Goal: Information Seeking & Learning: Learn about a topic

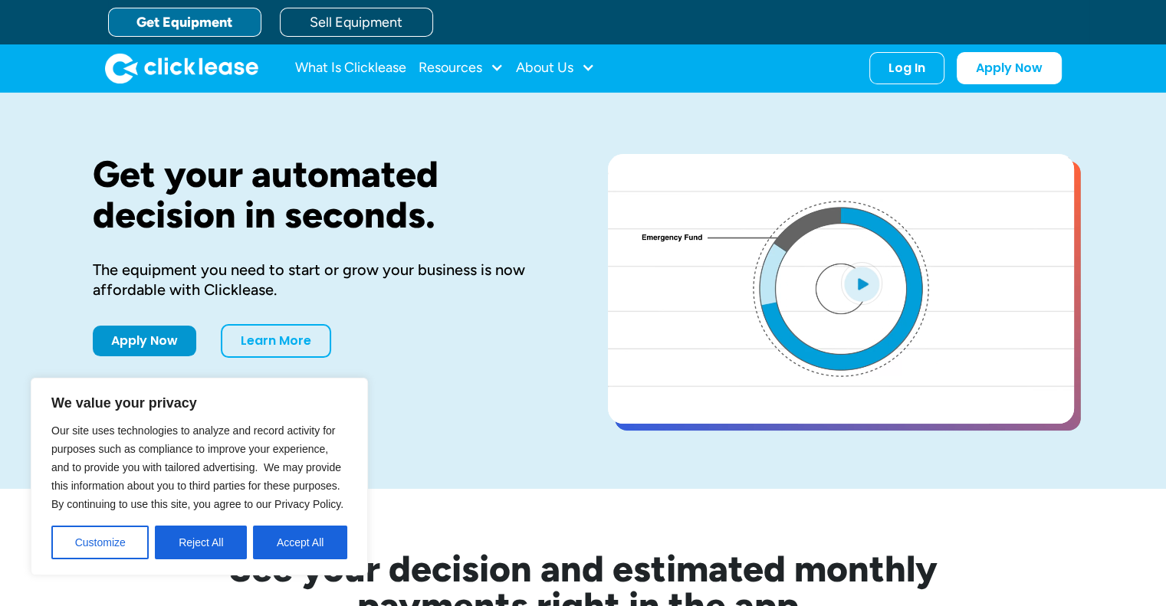
click at [855, 290] on img "open lightbox" at bounding box center [861, 283] width 41 height 43
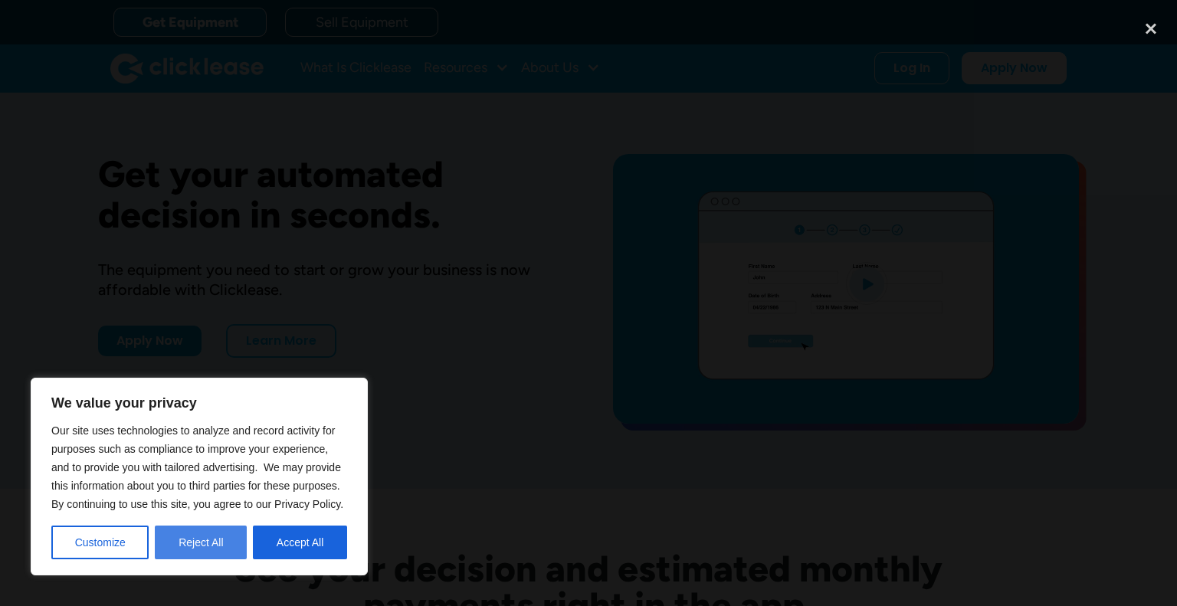
click at [194, 540] on button "Reject All" at bounding box center [201, 543] width 92 height 34
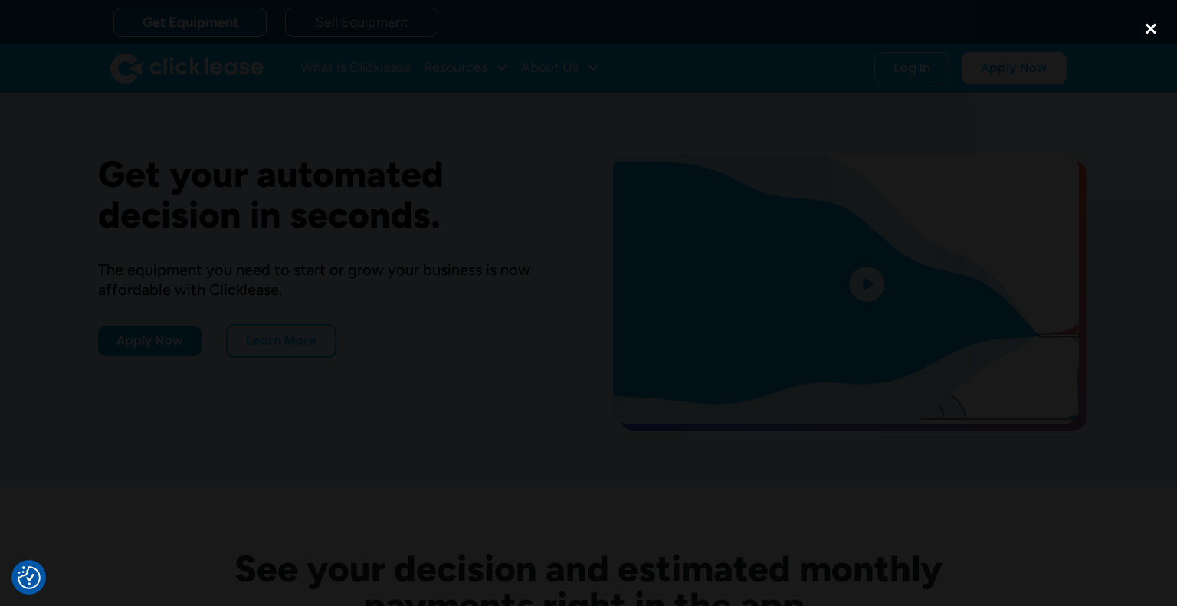
click at [1154, 30] on div "close lightbox" at bounding box center [1151, 29] width 52 height 34
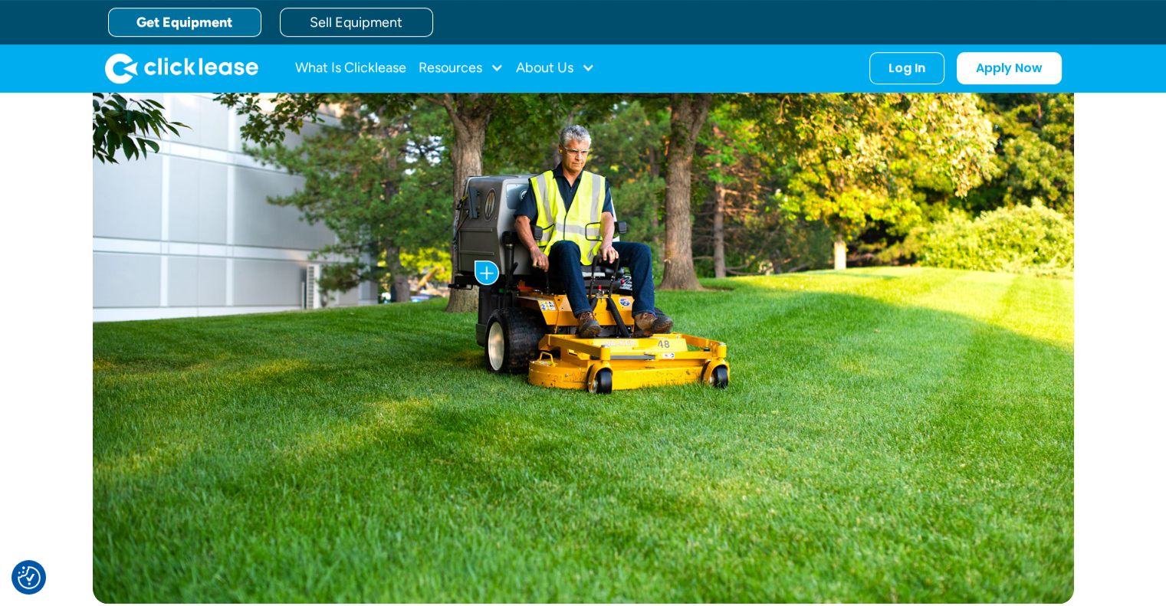
scroll to position [800, 0]
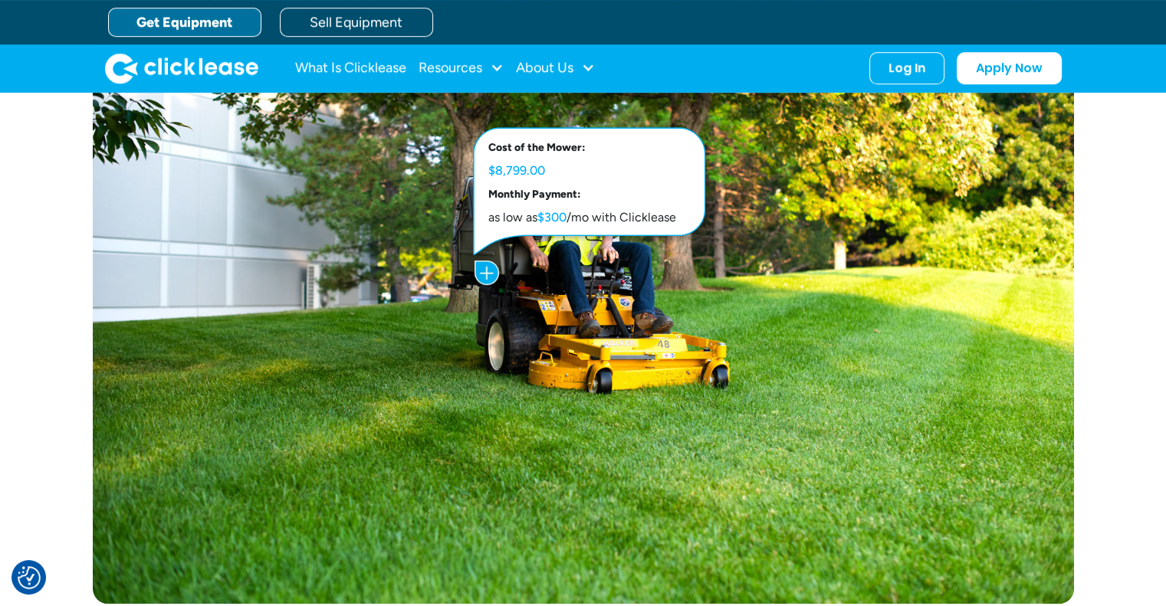
click at [481, 273] on img at bounding box center [486, 273] width 25 height 25
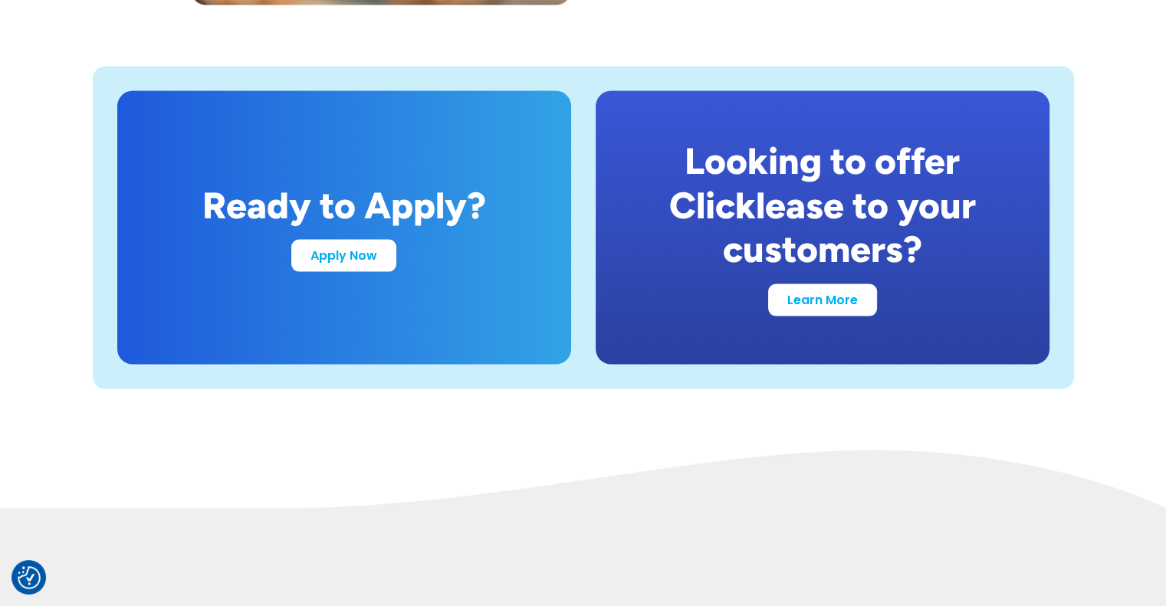
scroll to position [2983, 0]
click at [776, 303] on link "Learn More" at bounding box center [822, 297] width 109 height 32
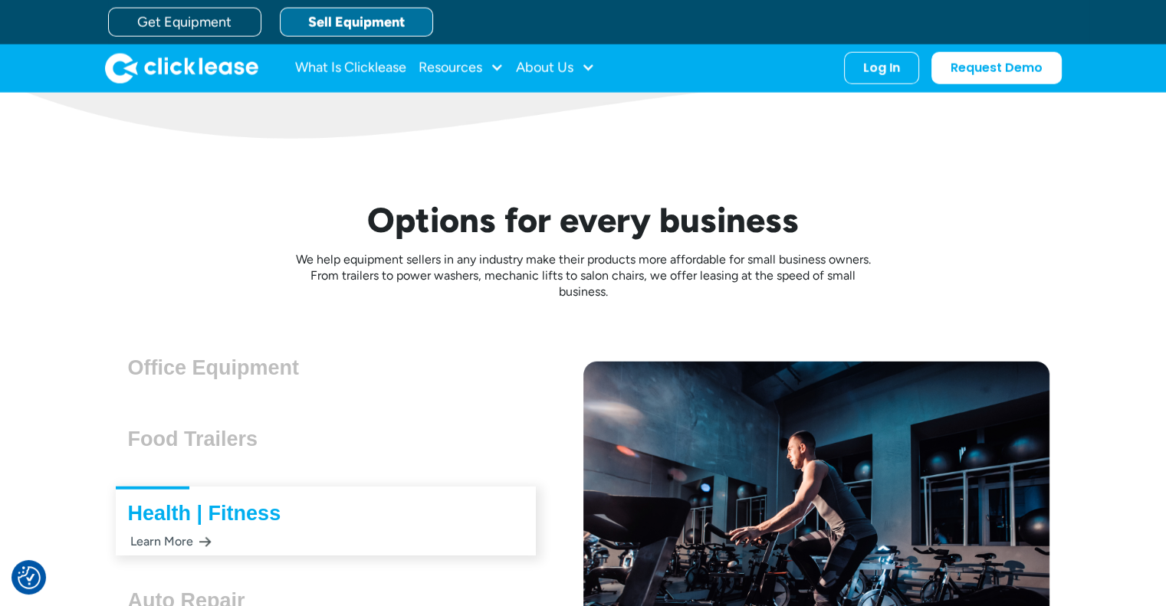
scroll to position [3954, 0]
click at [225, 373] on h3 "Office Equipment" at bounding box center [220, 367] width 184 height 23
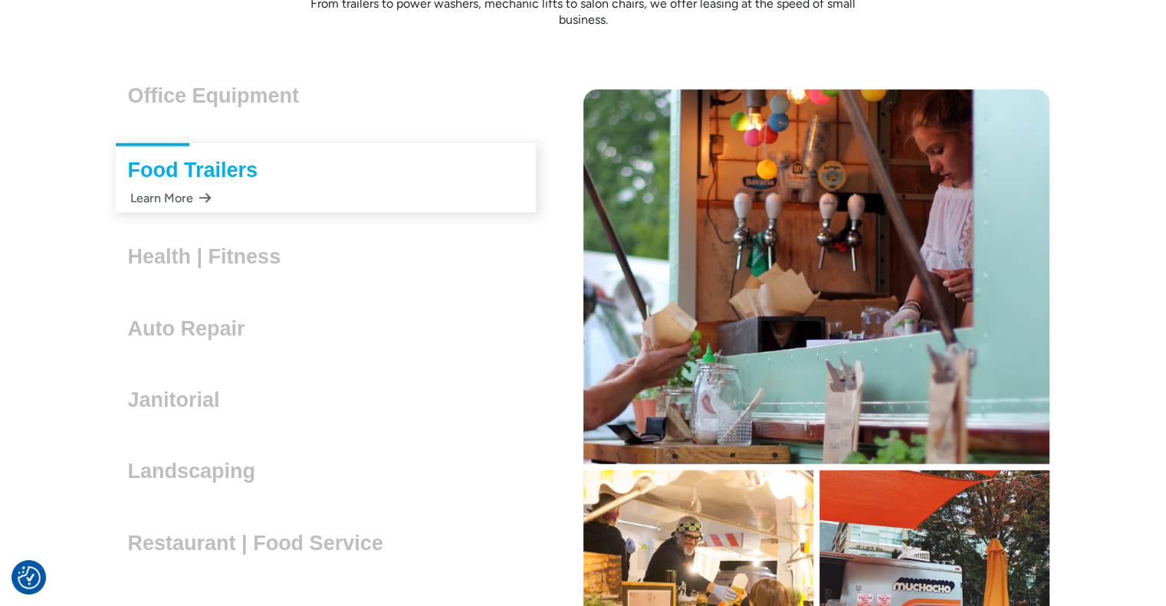
scroll to position [4227, 0]
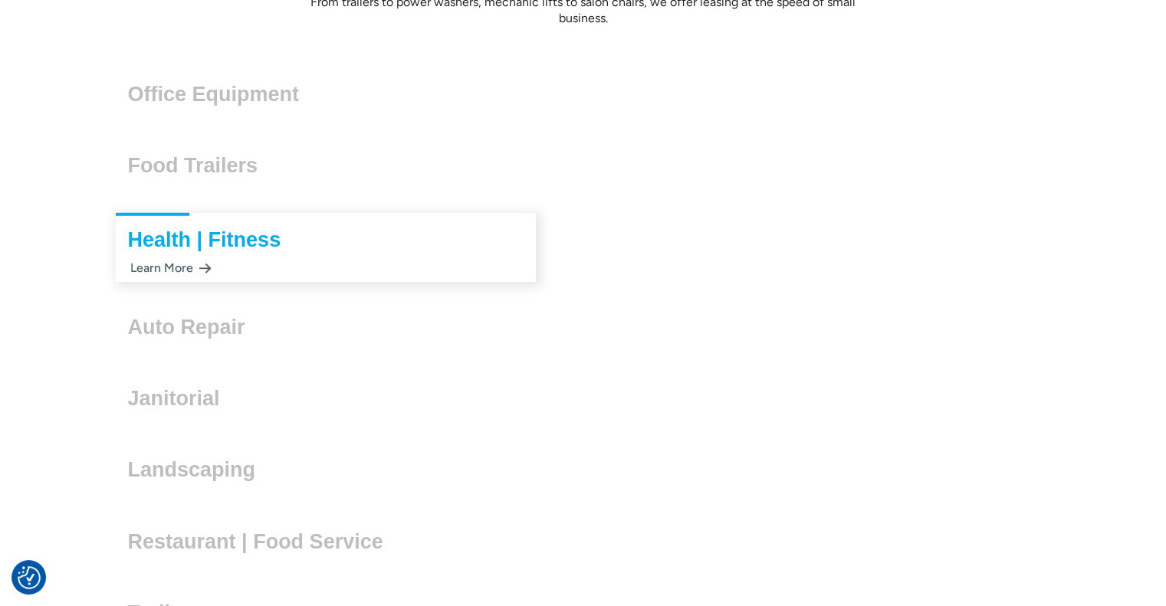
click at [343, 264] on div "Health | Fitness Lorem ipsum dolor sit amet, consectetur adipiscing elit. Suspe…" at bounding box center [326, 247] width 420 height 69
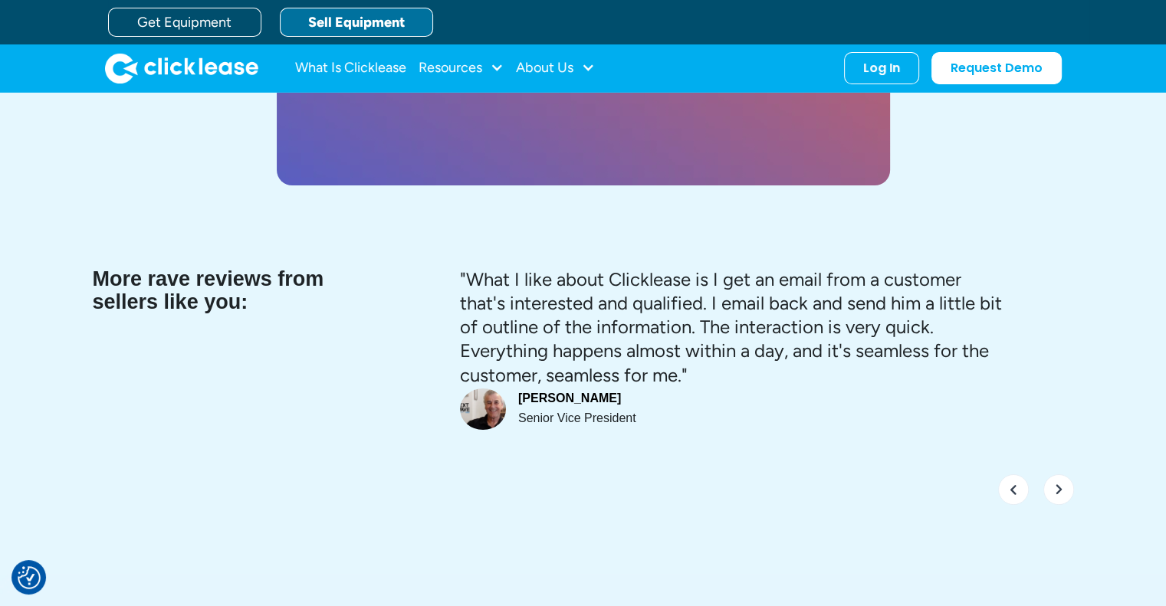
scroll to position [5879, 0]
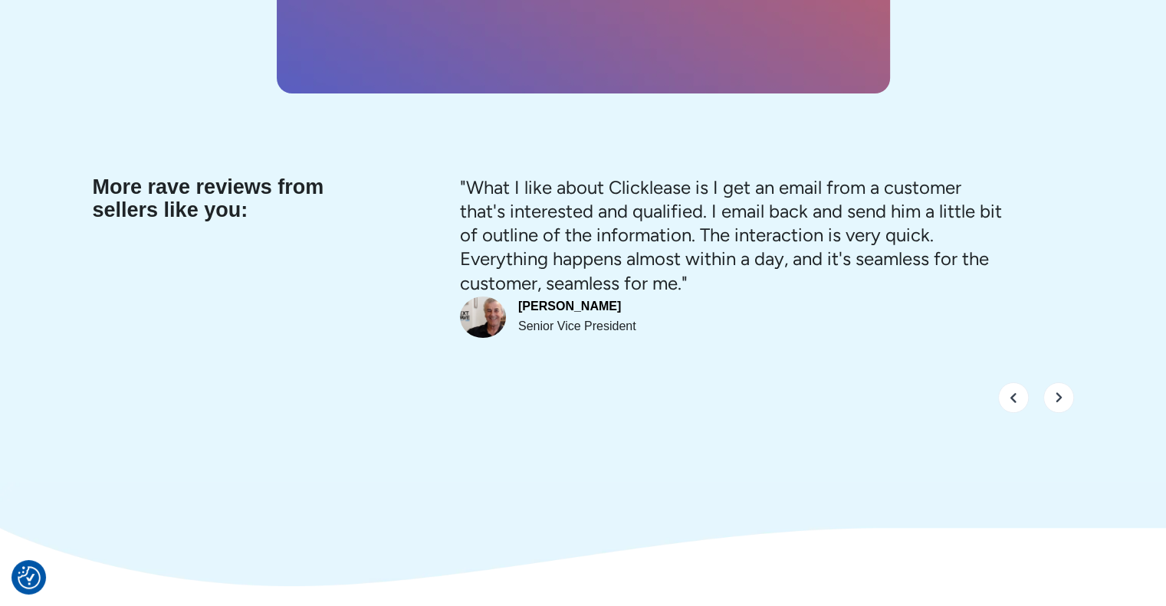
click at [1064, 396] on img "next slide" at bounding box center [1058, 397] width 31 height 31
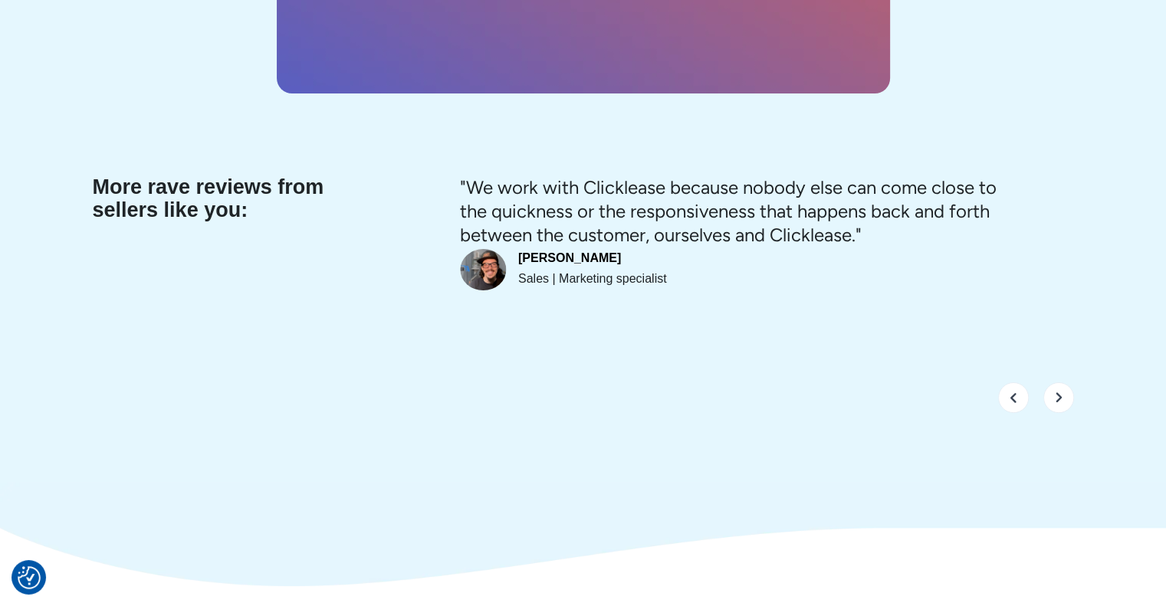
scroll to position [5822, 0]
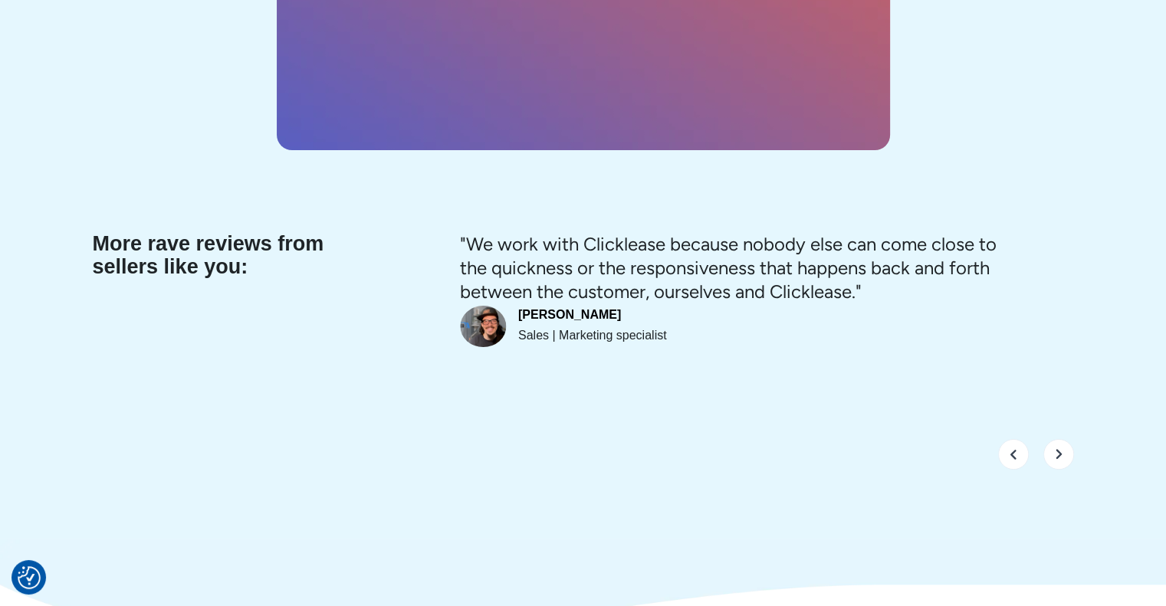
click at [1052, 439] on img "next slide" at bounding box center [1058, 454] width 31 height 31
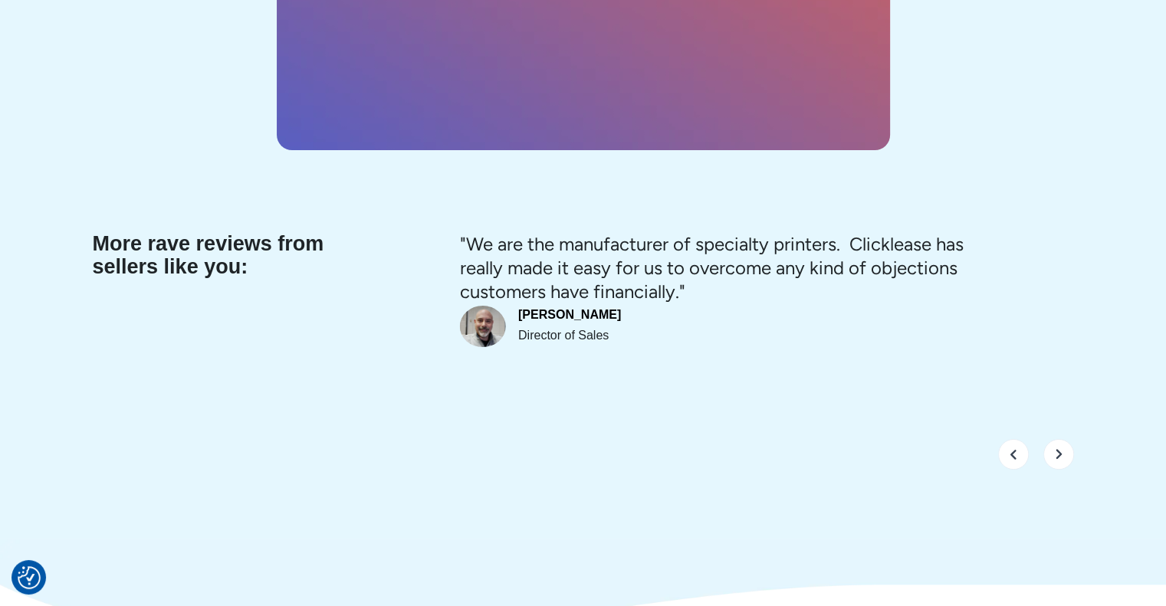
scroll to position [5879, 0]
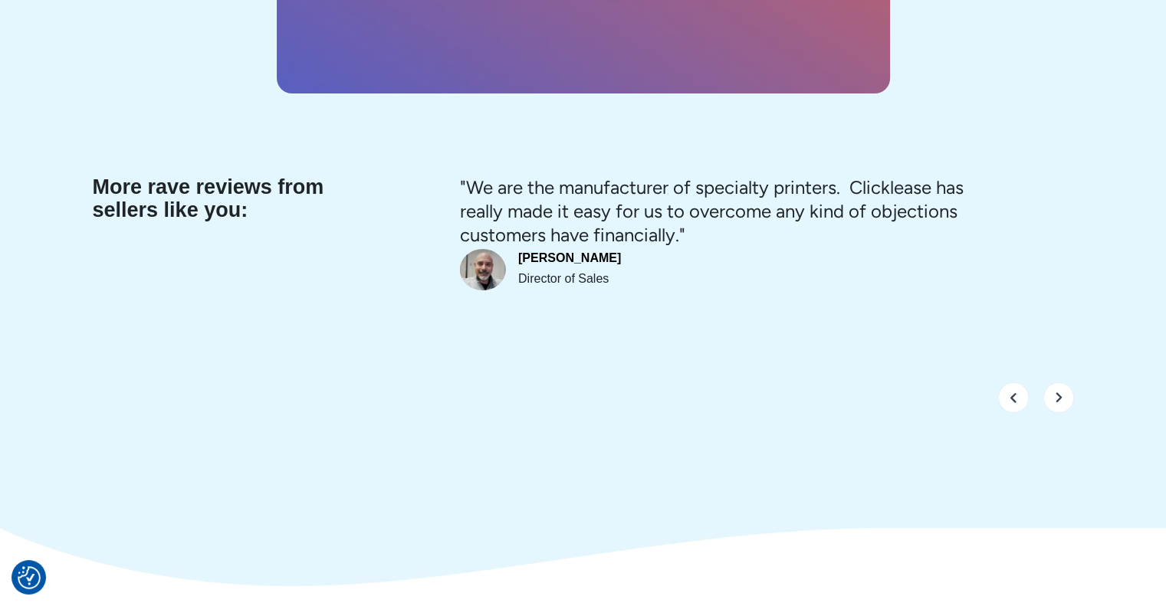
click at [1062, 392] on img "next slide" at bounding box center [1058, 397] width 31 height 31
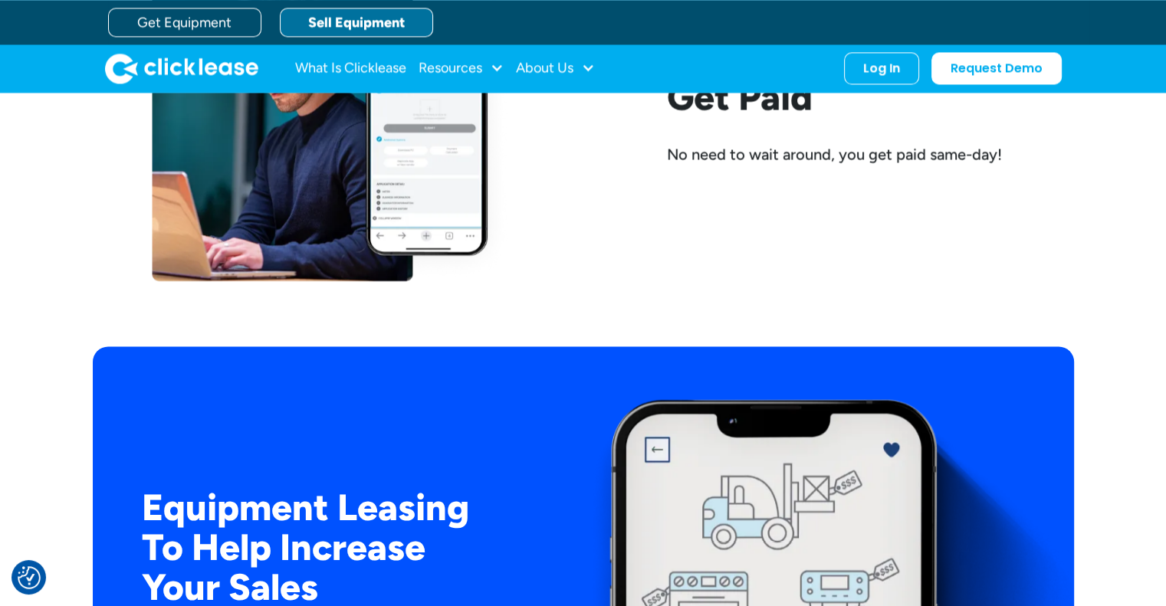
scroll to position [2042, 0]
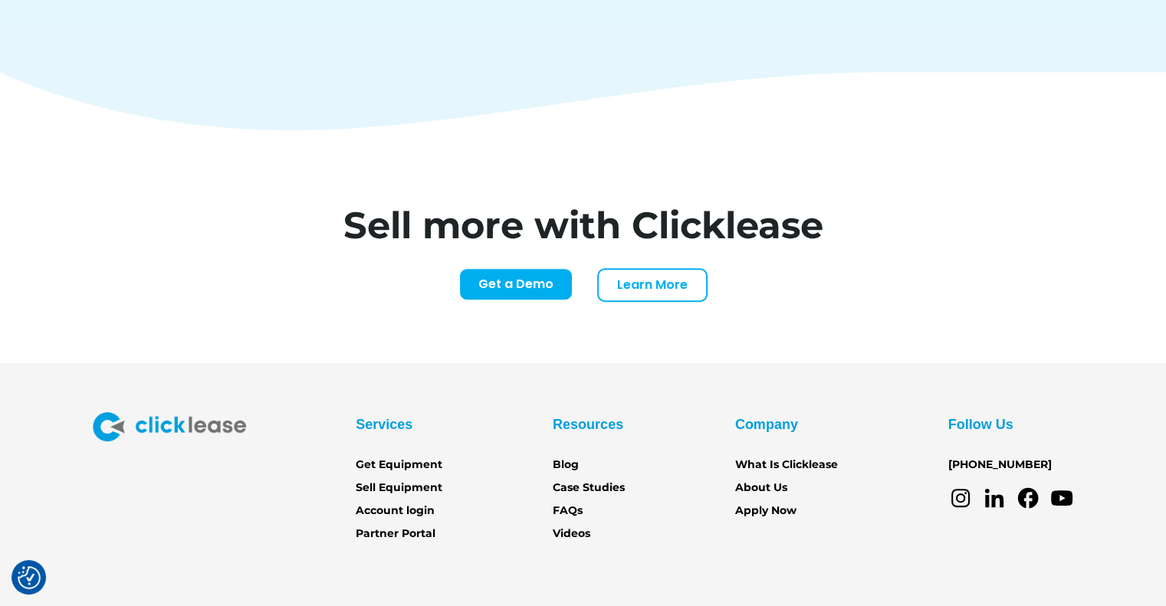
scroll to position [6392, 0]
